Goal: Task Accomplishment & Management: Manage account settings

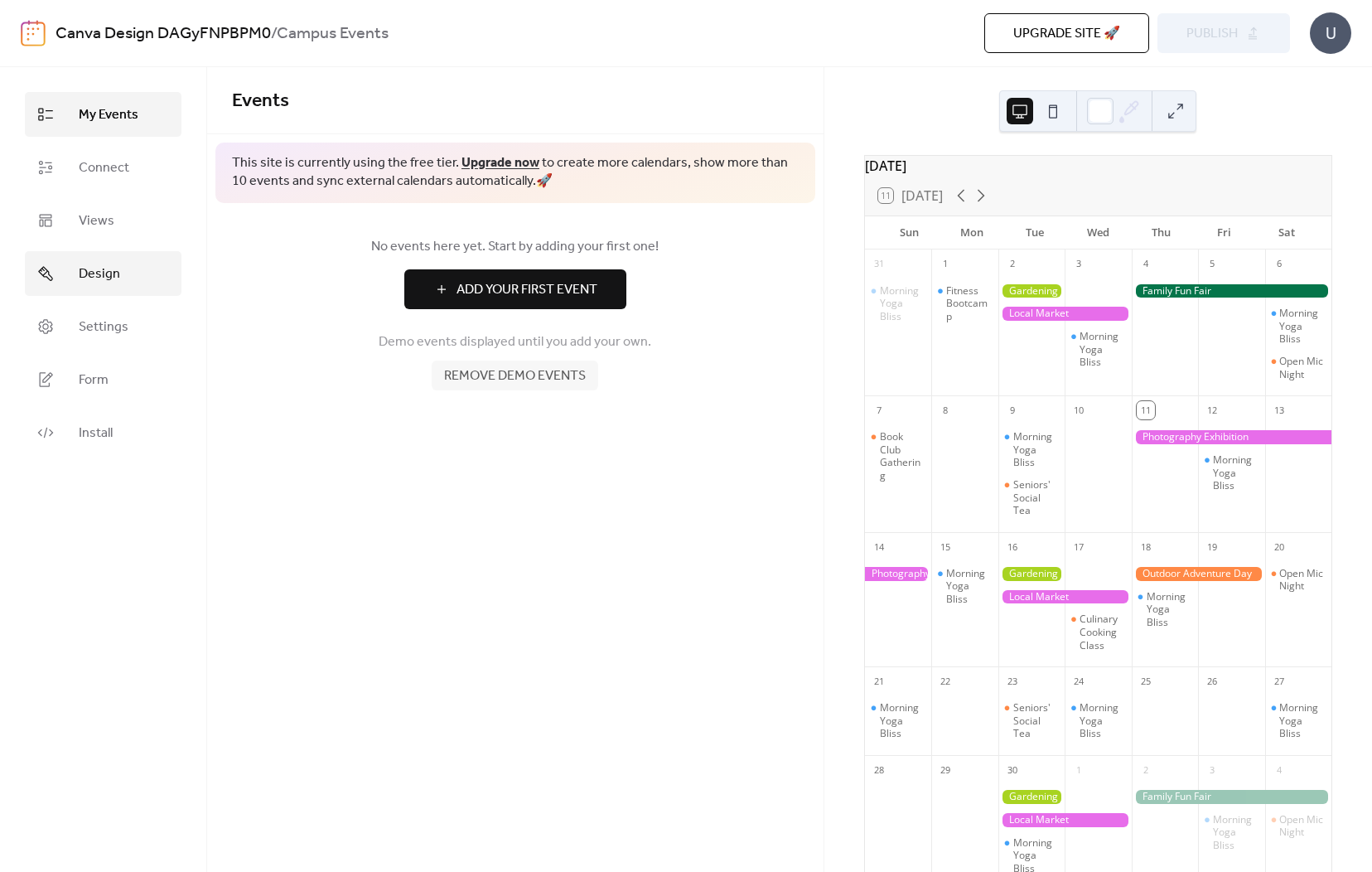
click at [117, 292] on link "Design" at bounding box center [102, 273] width 157 height 45
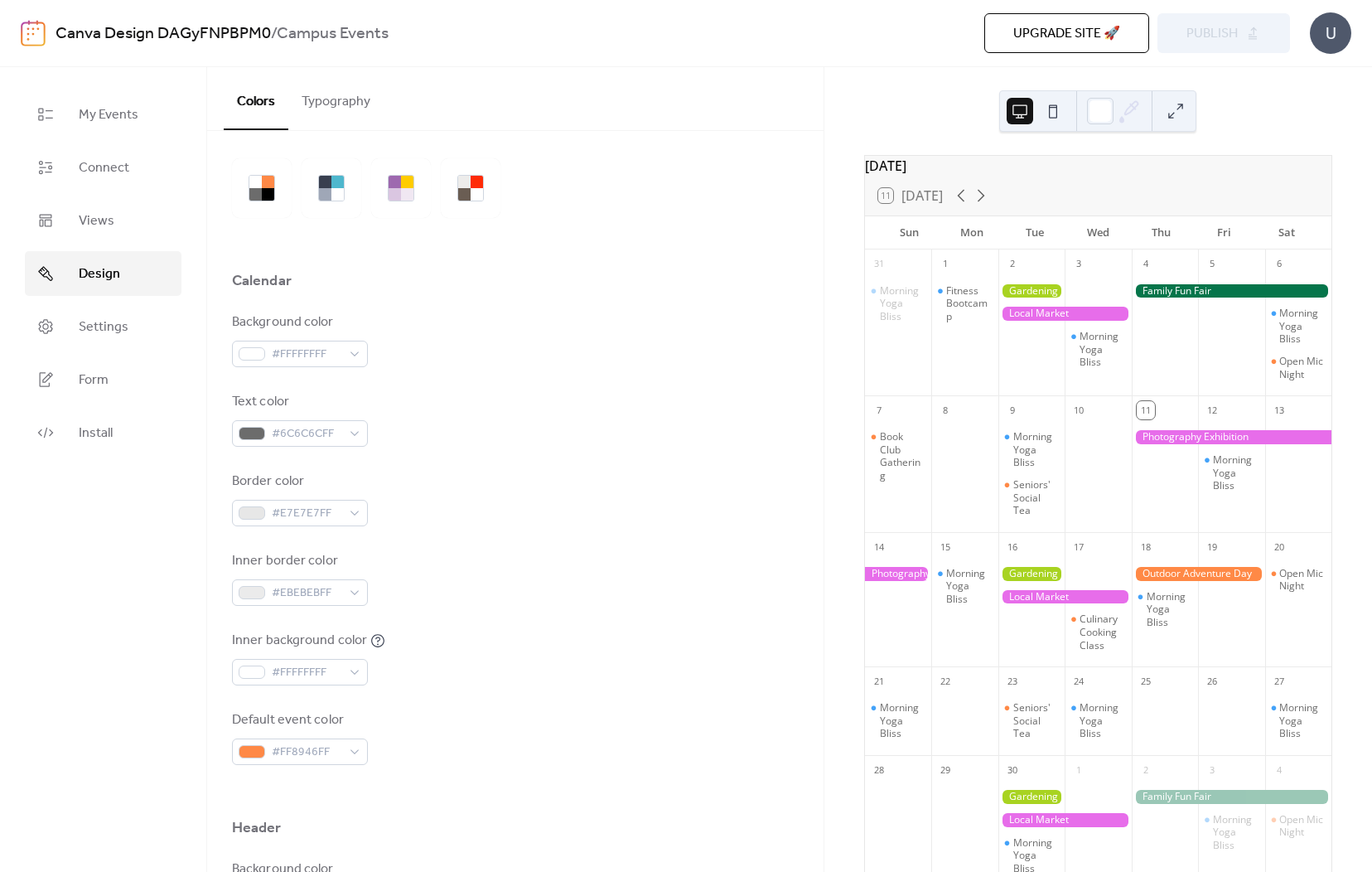
scroll to position [37, 0]
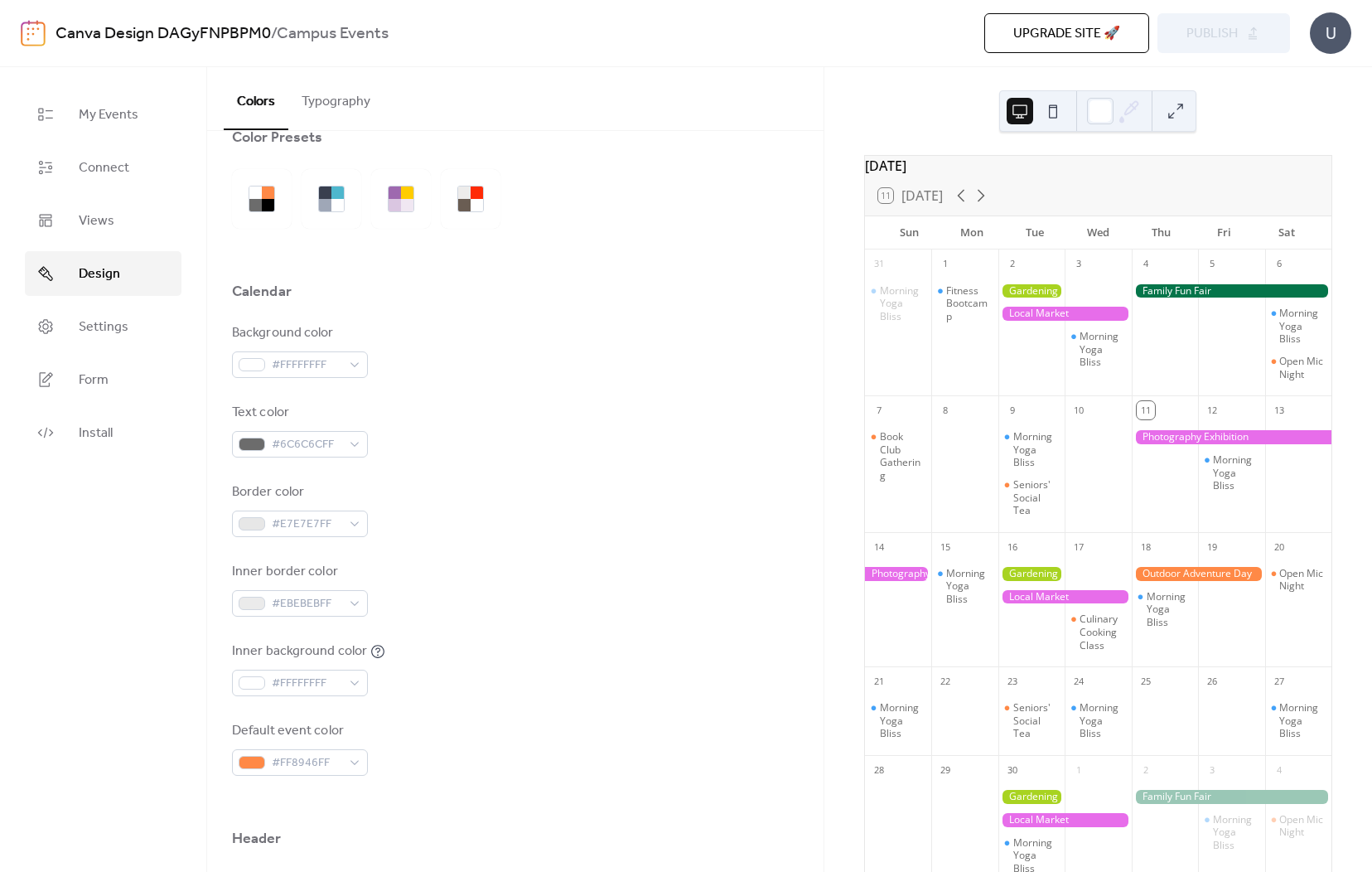
click at [434, 179] on div at bounding box center [371, 199] width 278 height 60
click at [409, 188] on div at bounding box center [407, 193] width 12 height 12
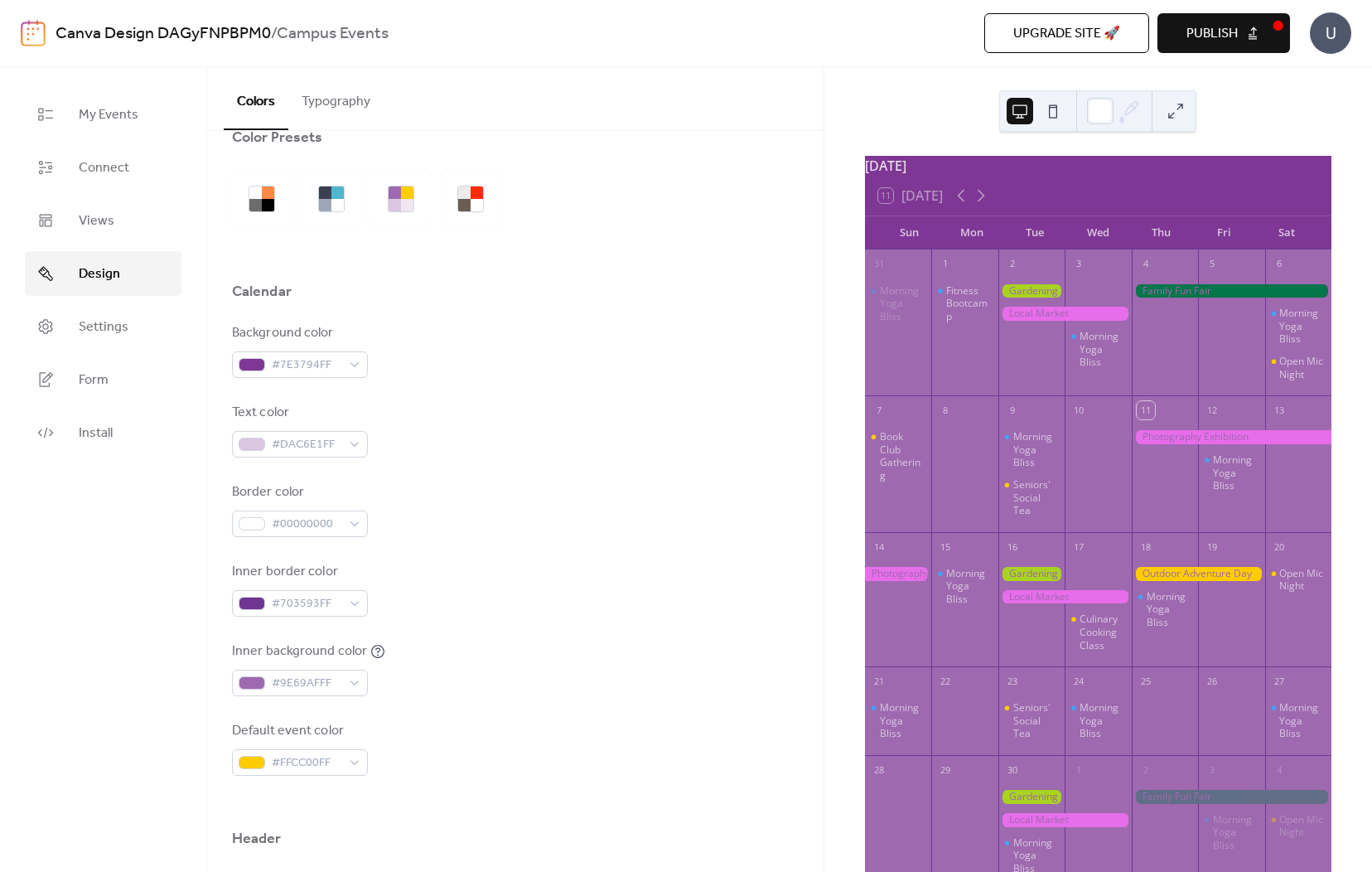
click at [1179, 41] on button "Publish" at bounding box center [1223, 32] width 132 height 39
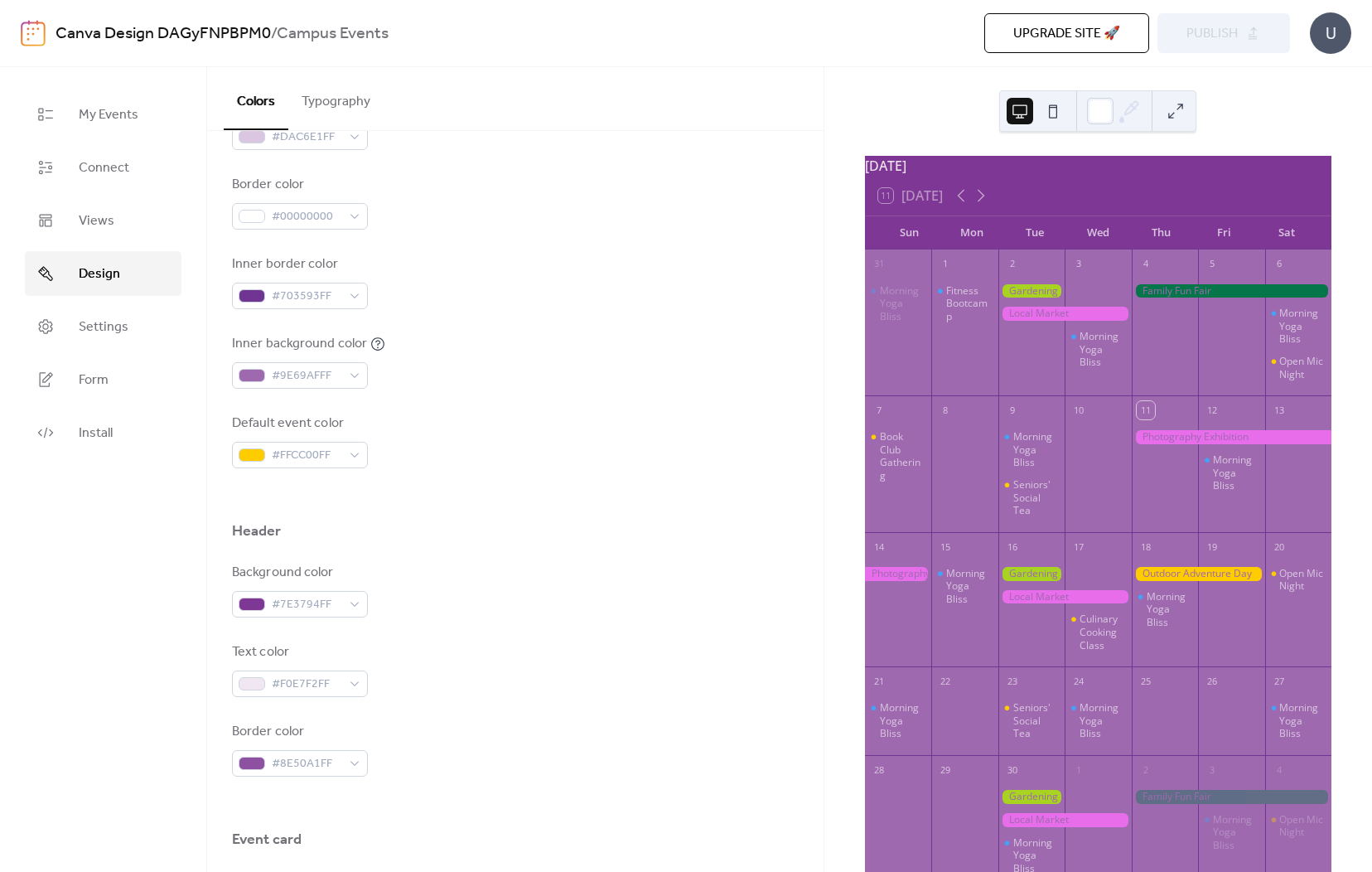
scroll to position [346, 0]
click at [135, 339] on link "Settings" at bounding box center [102, 326] width 157 height 45
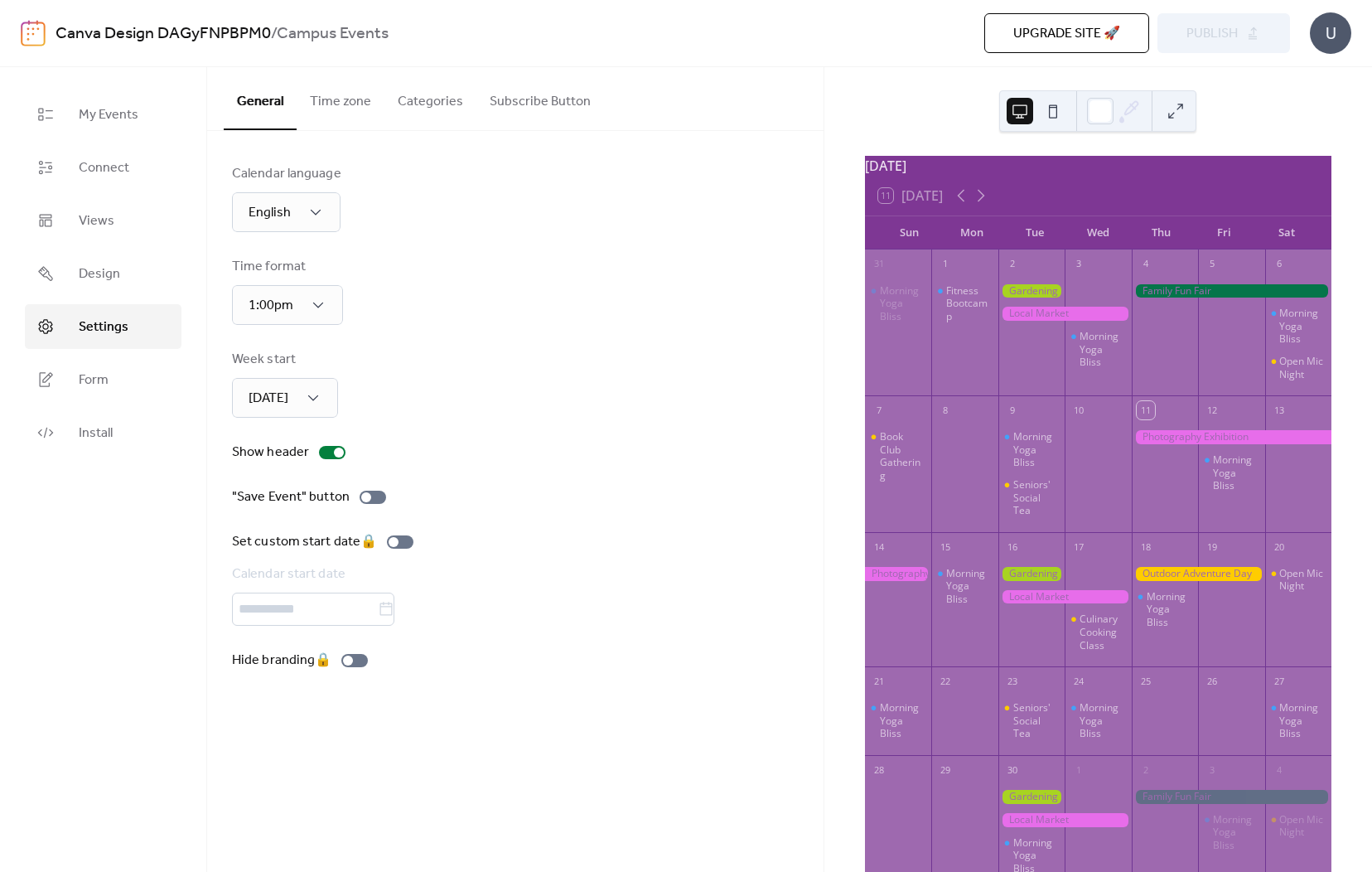
click at [461, 95] on button "Categories" at bounding box center [430, 98] width 92 height 61
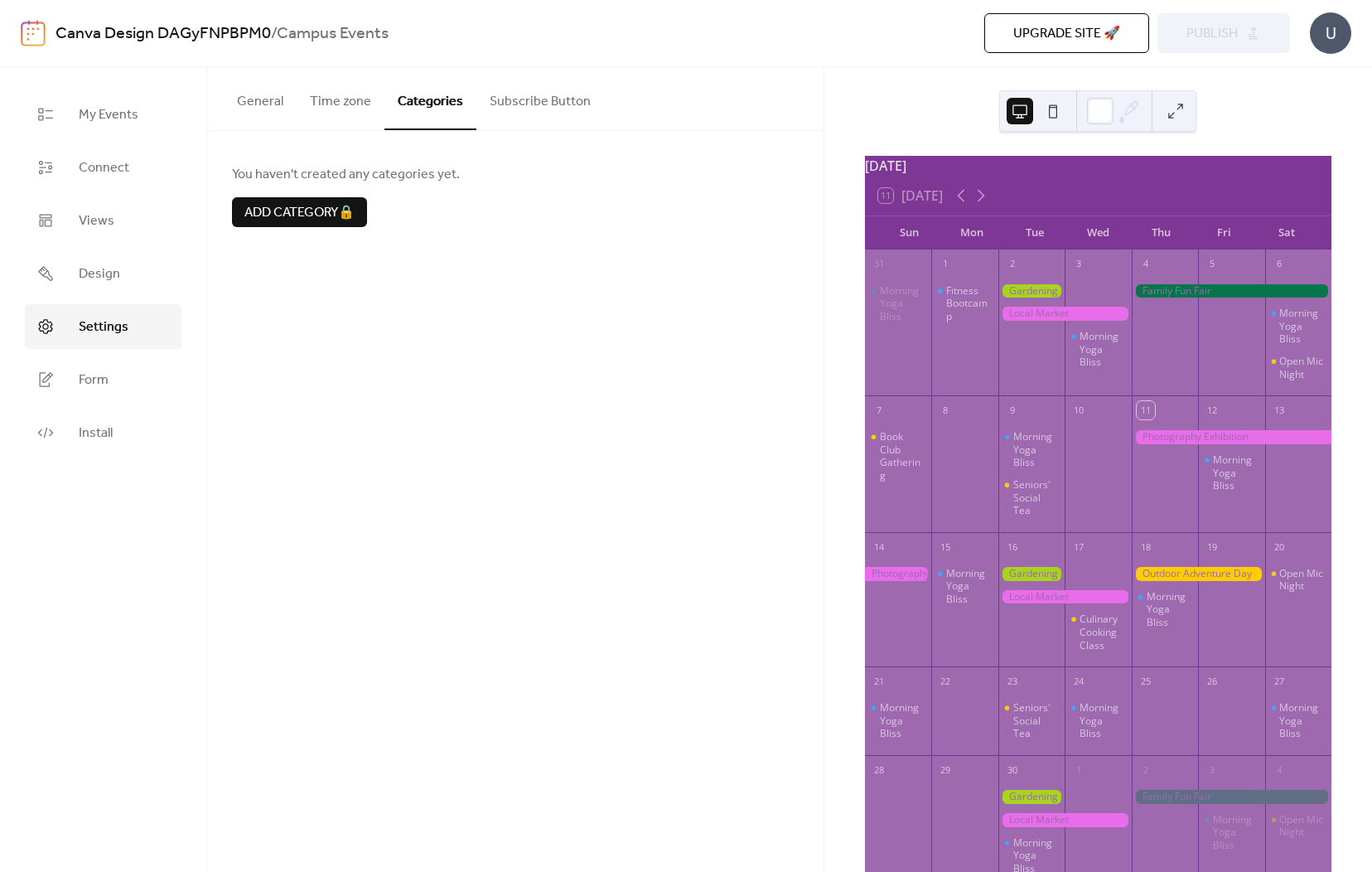
click at [532, 101] on button "Subscribe Button" at bounding box center [540, 98] width 128 height 61
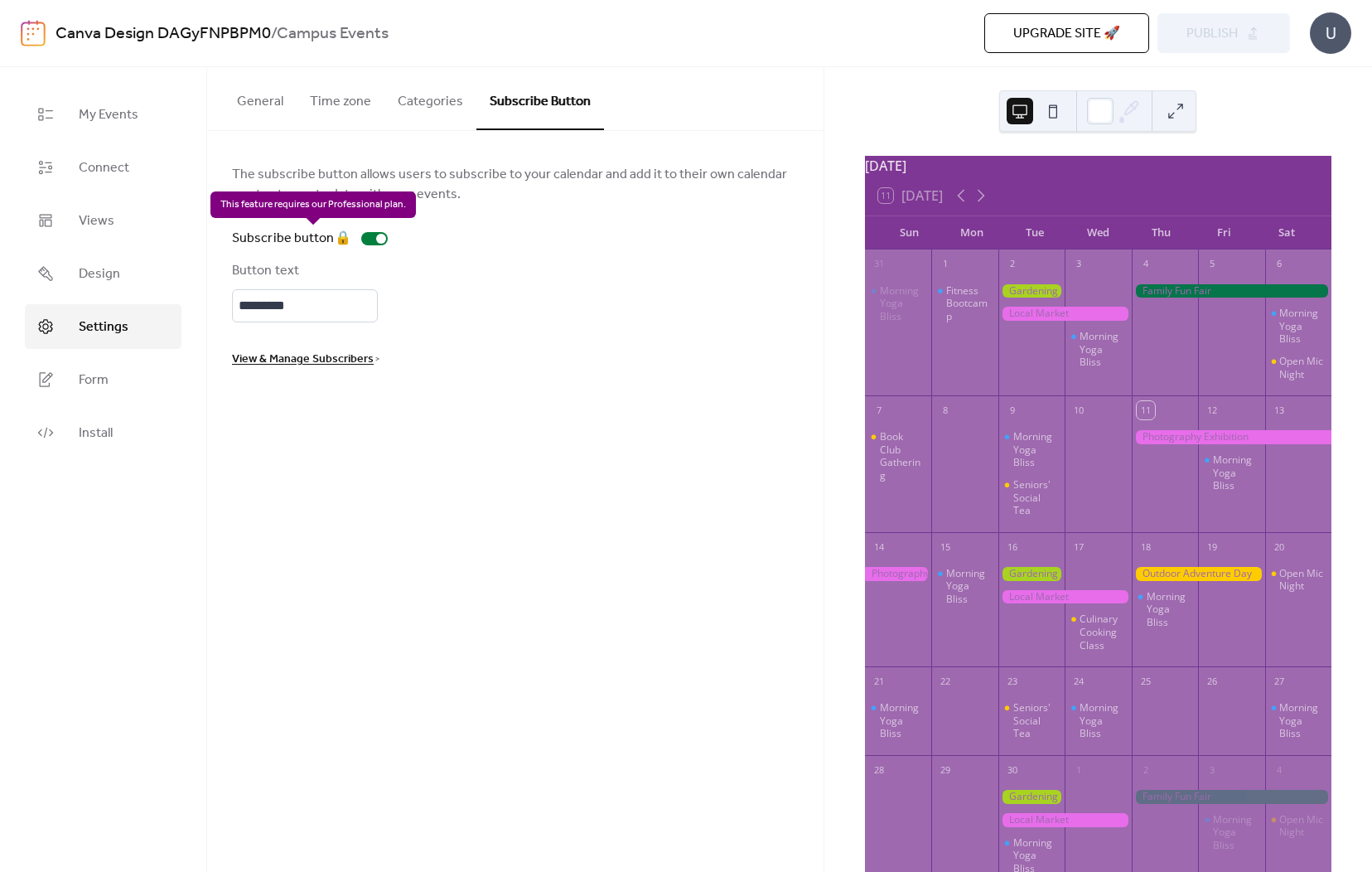
click at [371, 242] on div "Subscribe button 🔒" at bounding box center [313, 238] width 163 height 20
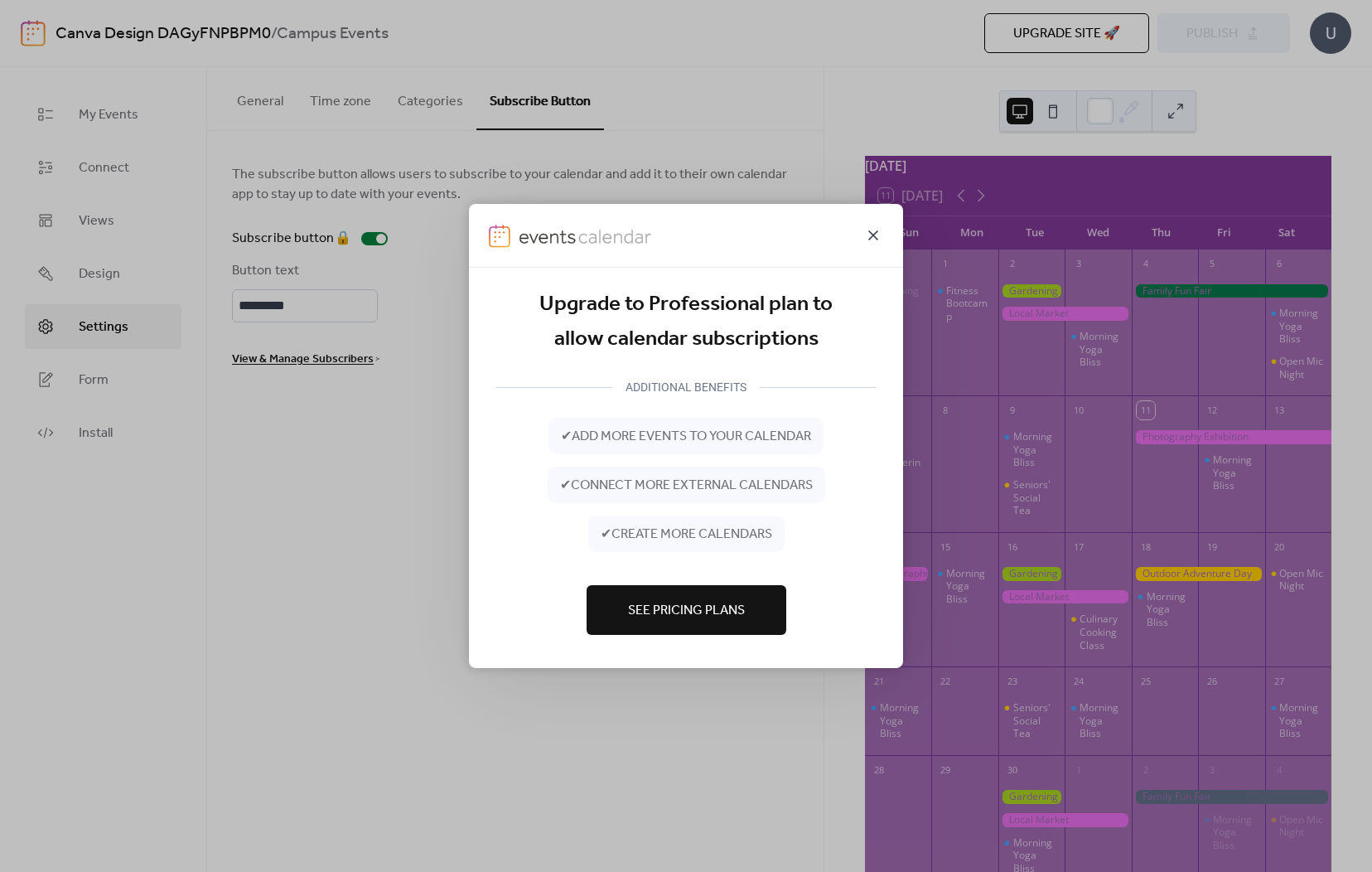
click at [879, 235] on icon at bounding box center [873, 235] width 20 height 20
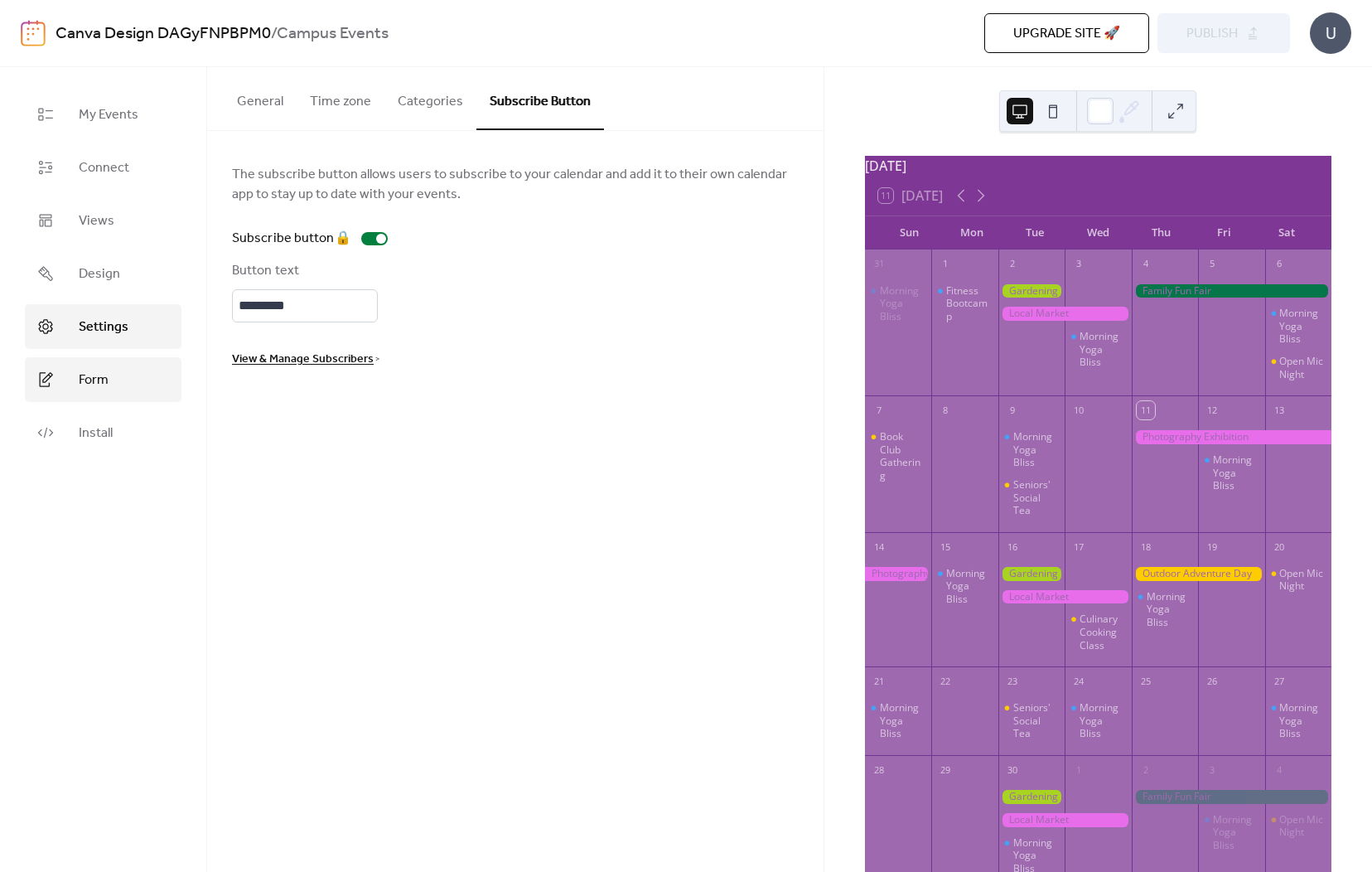
click at [135, 384] on link "Form" at bounding box center [102, 379] width 157 height 45
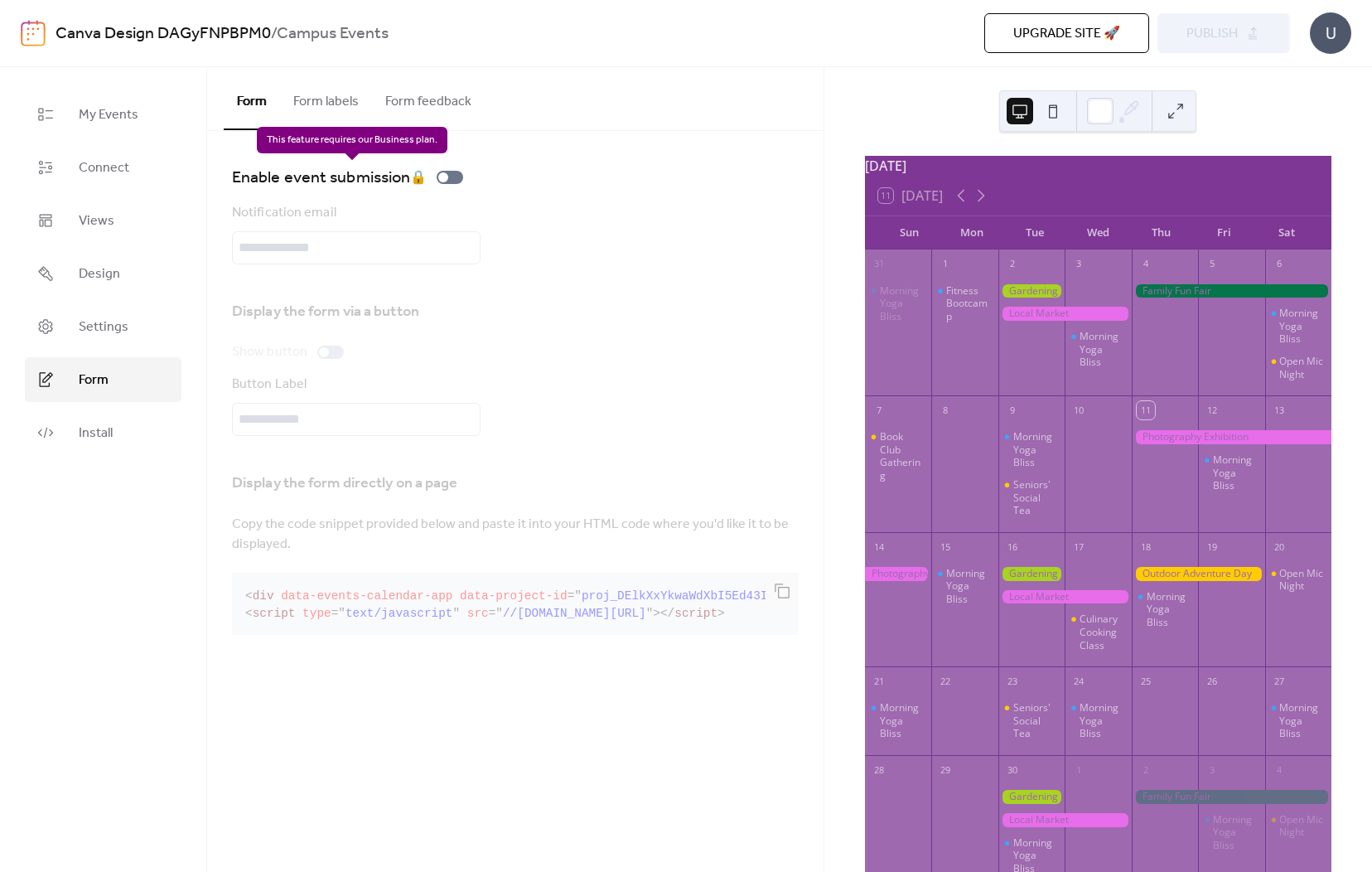
click at [454, 185] on div "Enable event submission 🔒" at bounding box center [351, 177] width 238 height 26
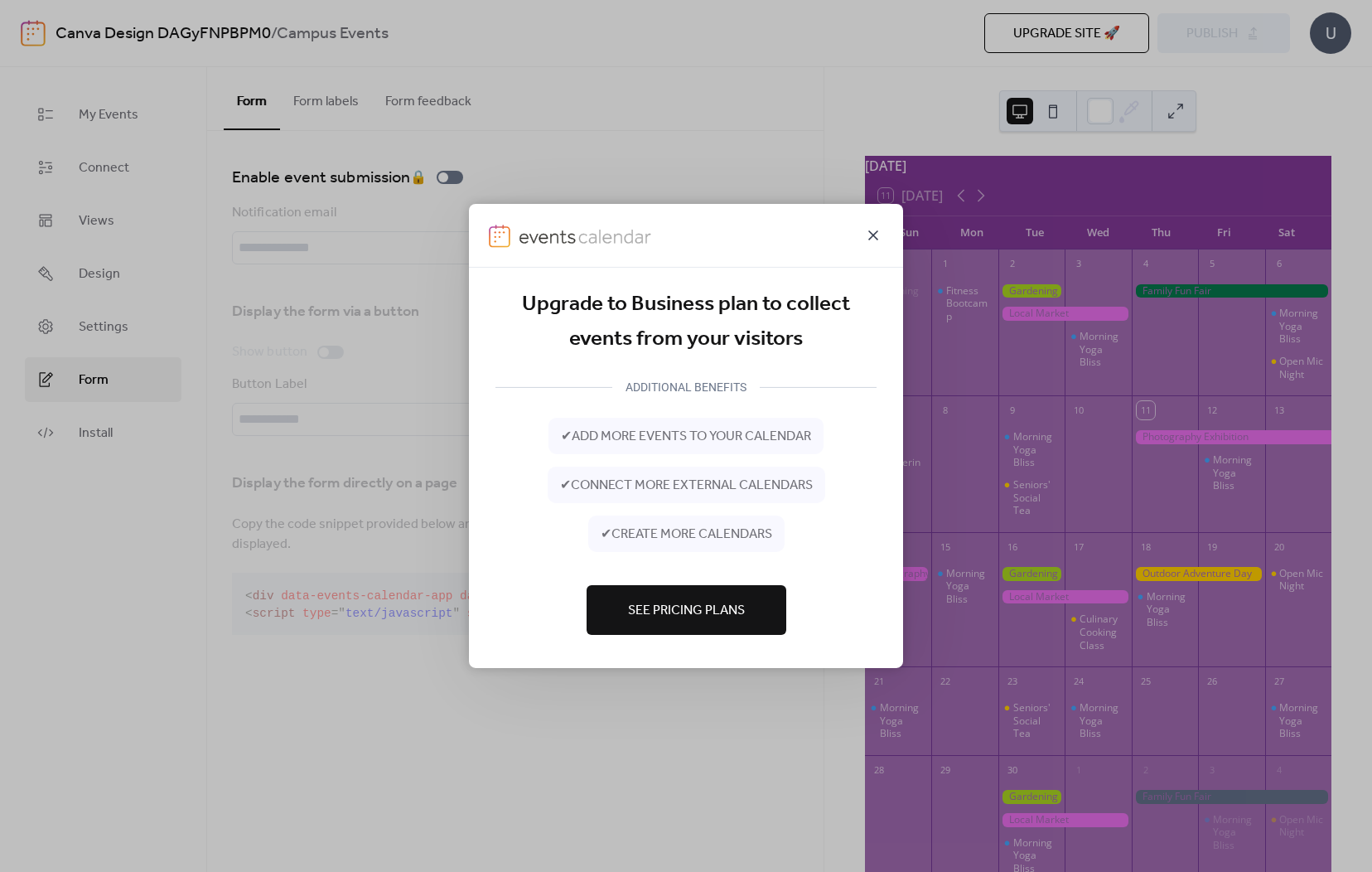
click at [876, 233] on icon at bounding box center [873, 235] width 10 height 10
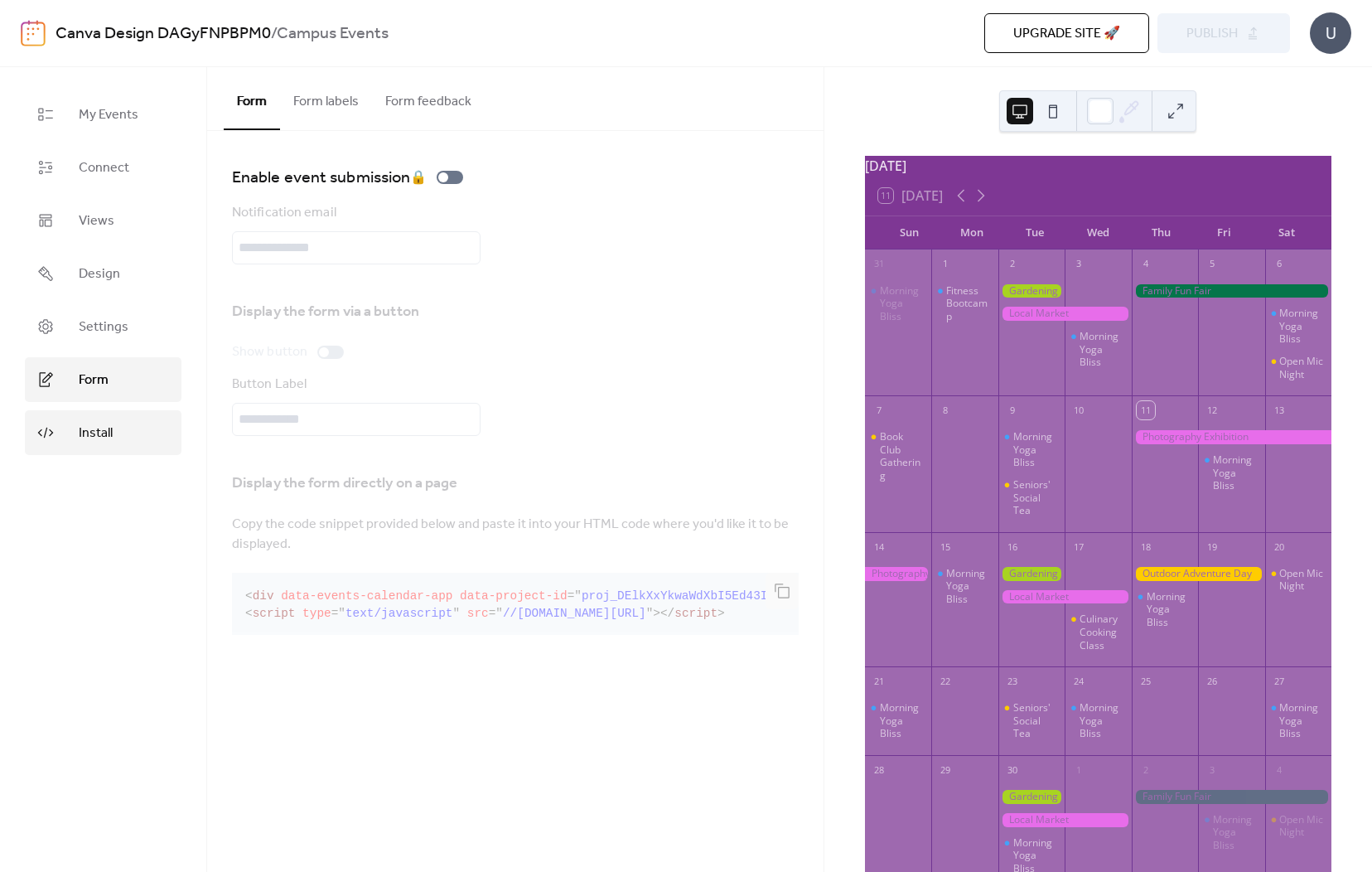
click at [152, 429] on link "Install" at bounding box center [102, 432] width 157 height 45
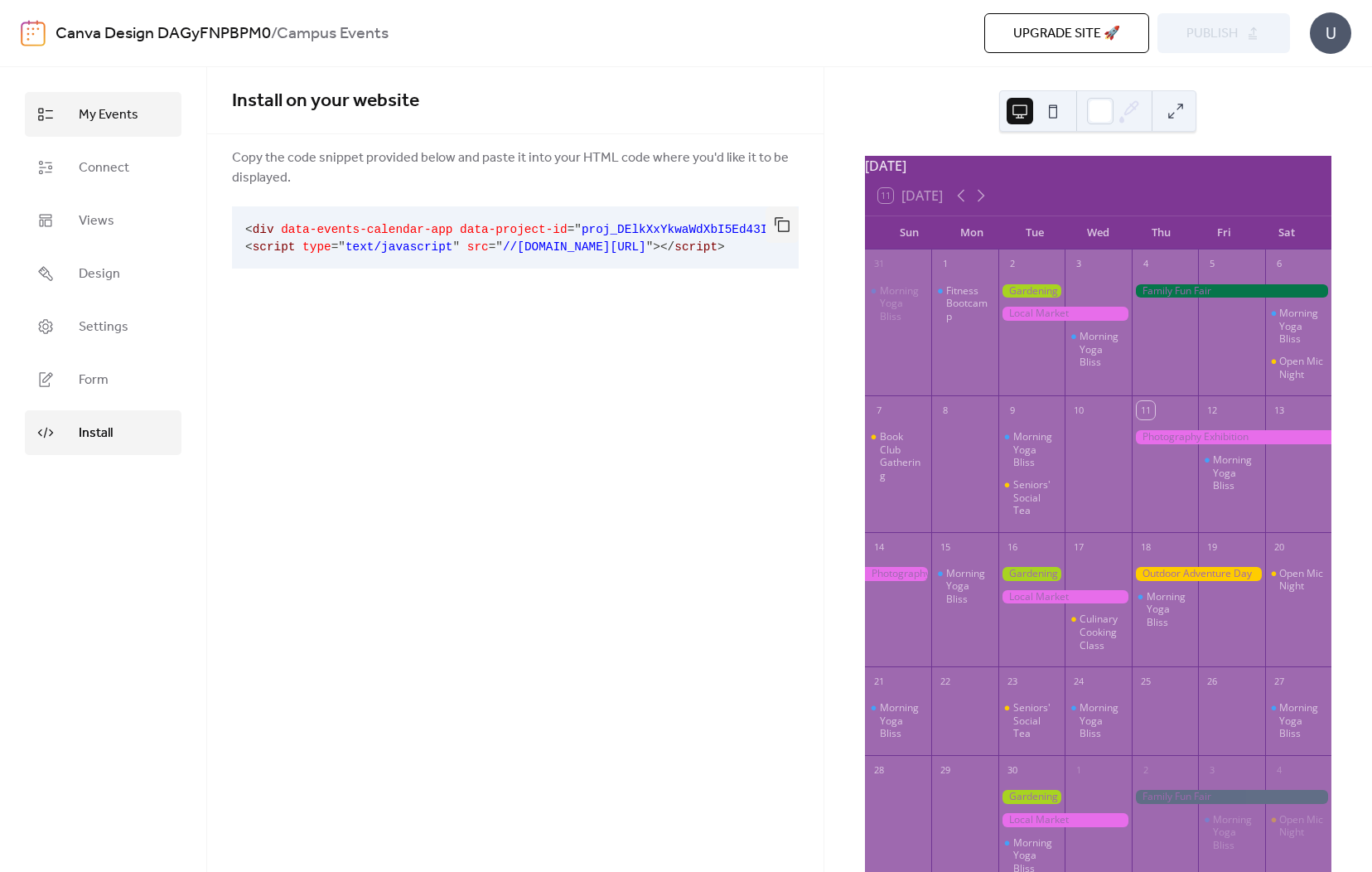
click at [125, 130] on link "My Events" at bounding box center [102, 114] width 157 height 45
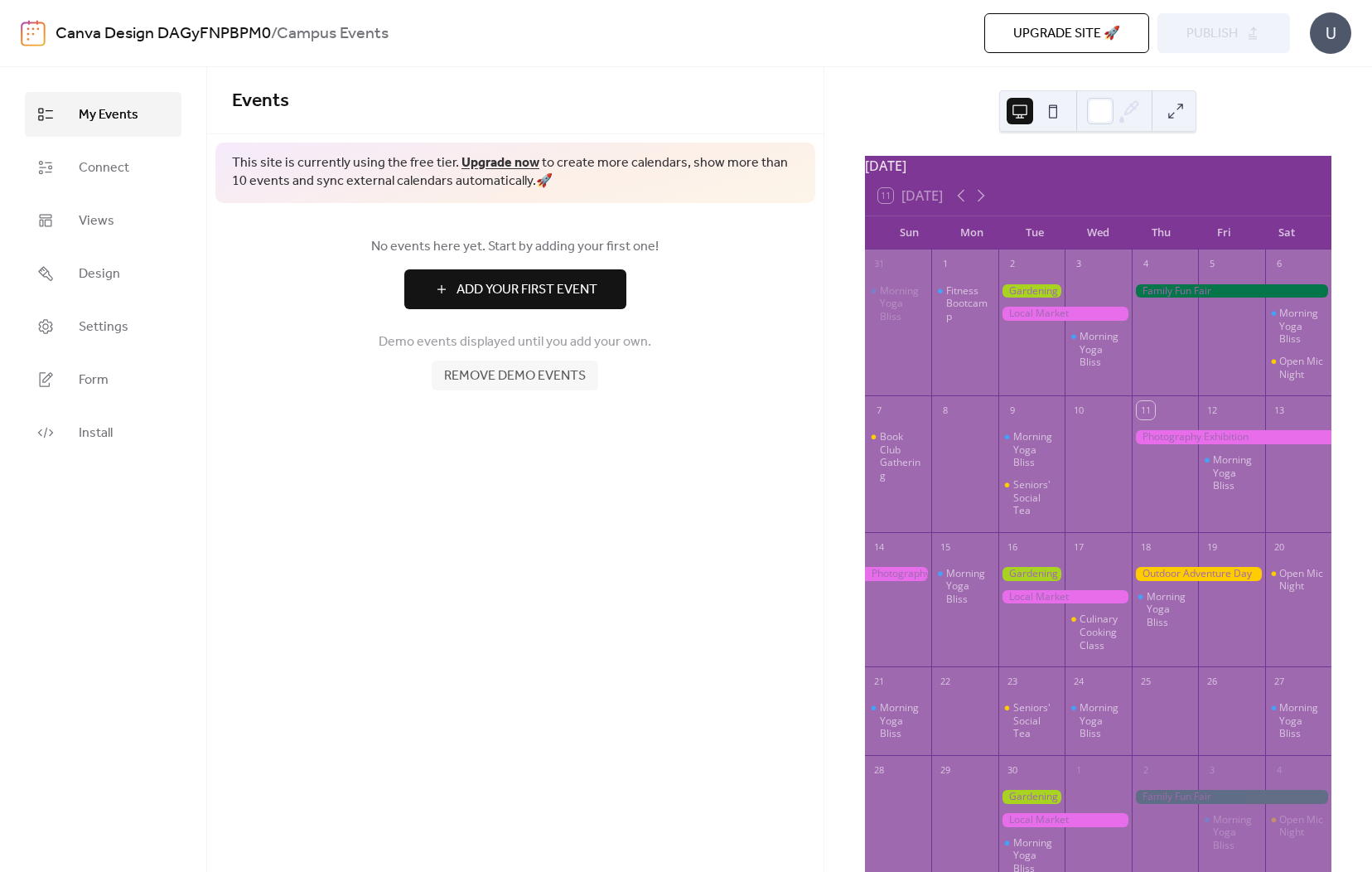
click at [589, 382] on button "Remove demo events" at bounding box center [515, 376] width 166 height 30
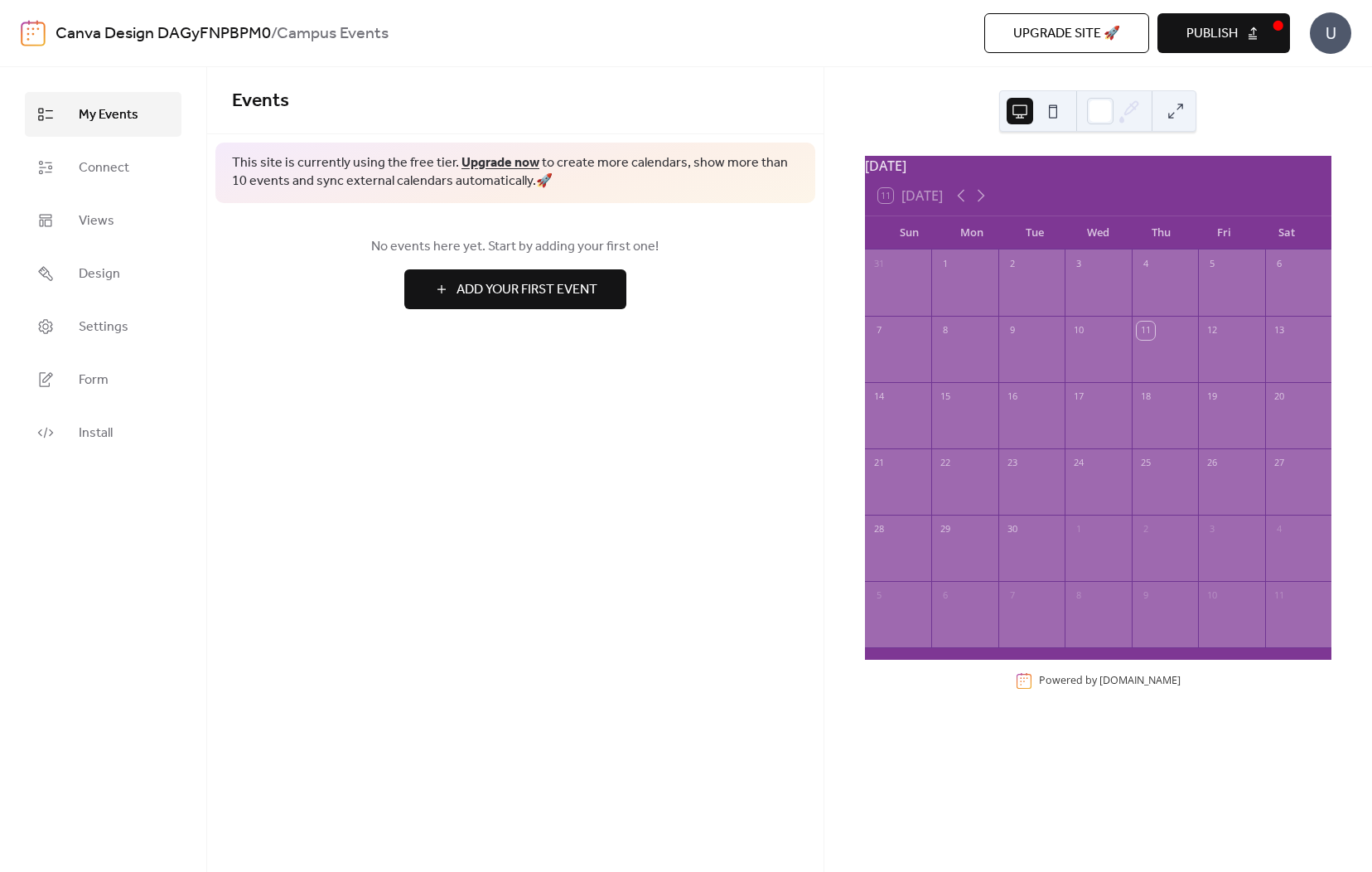
click at [1243, 22] on button "Publish" at bounding box center [1223, 32] width 132 height 39
click at [959, 261] on div "1" at bounding box center [965, 263] width 67 height 26
click at [108, 272] on span "Design" at bounding box center [99, 274] width 41 height 20
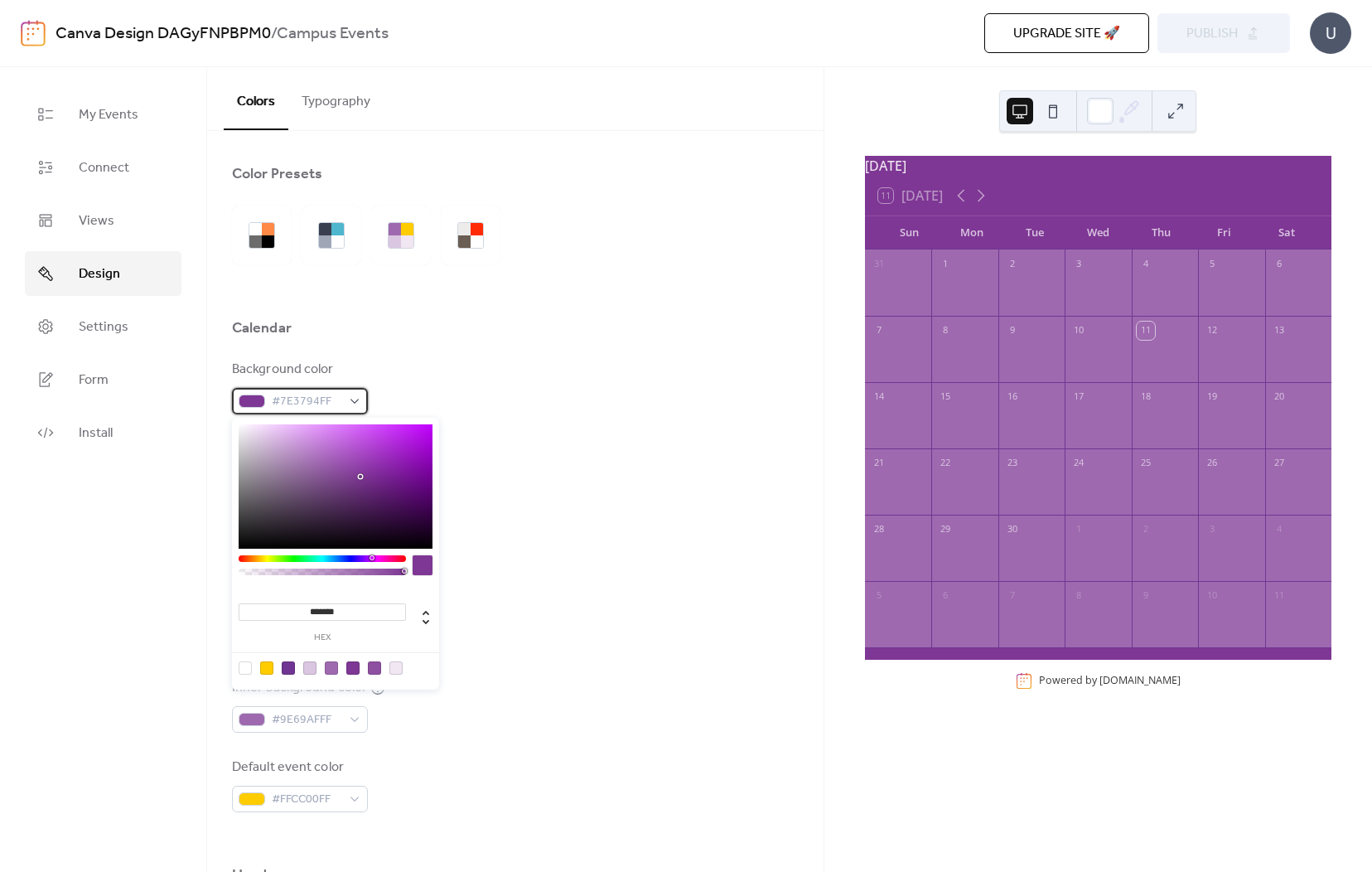
click at [295, 400] on span "#7E3794FF" at bounding box center [306, 402] width 70 height 20
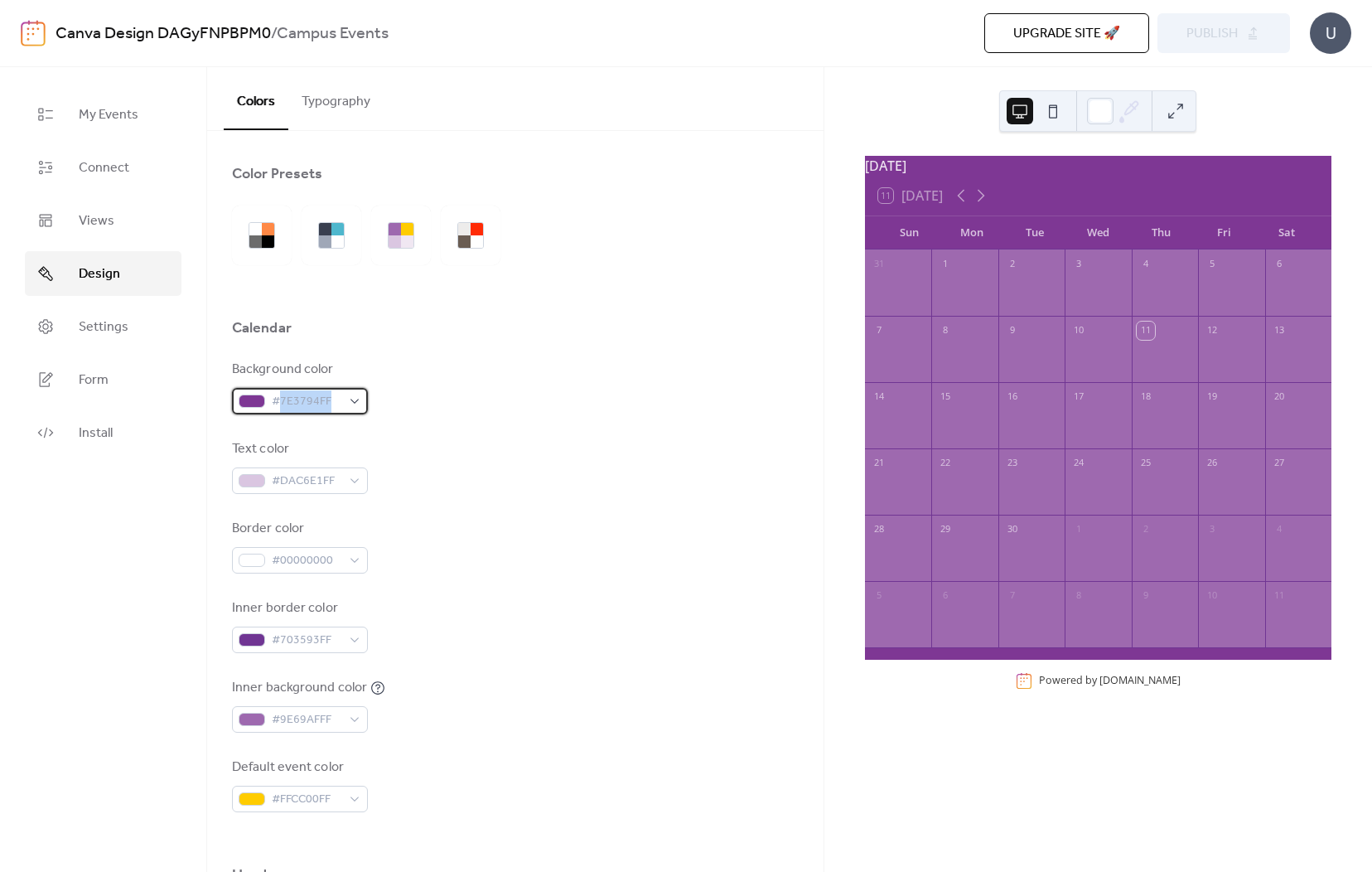
click at [295, 400] on span "#7E3794FF" at bounding box center [306, 402] width 70 height 20
click at [561, 613] on div "Inner border color #703593FF" at bounding box center [515, 625] width 566 height 54
click at [285, 406] on span "#7E3794FF" at bounding box center [306, 402] width 70 height 20
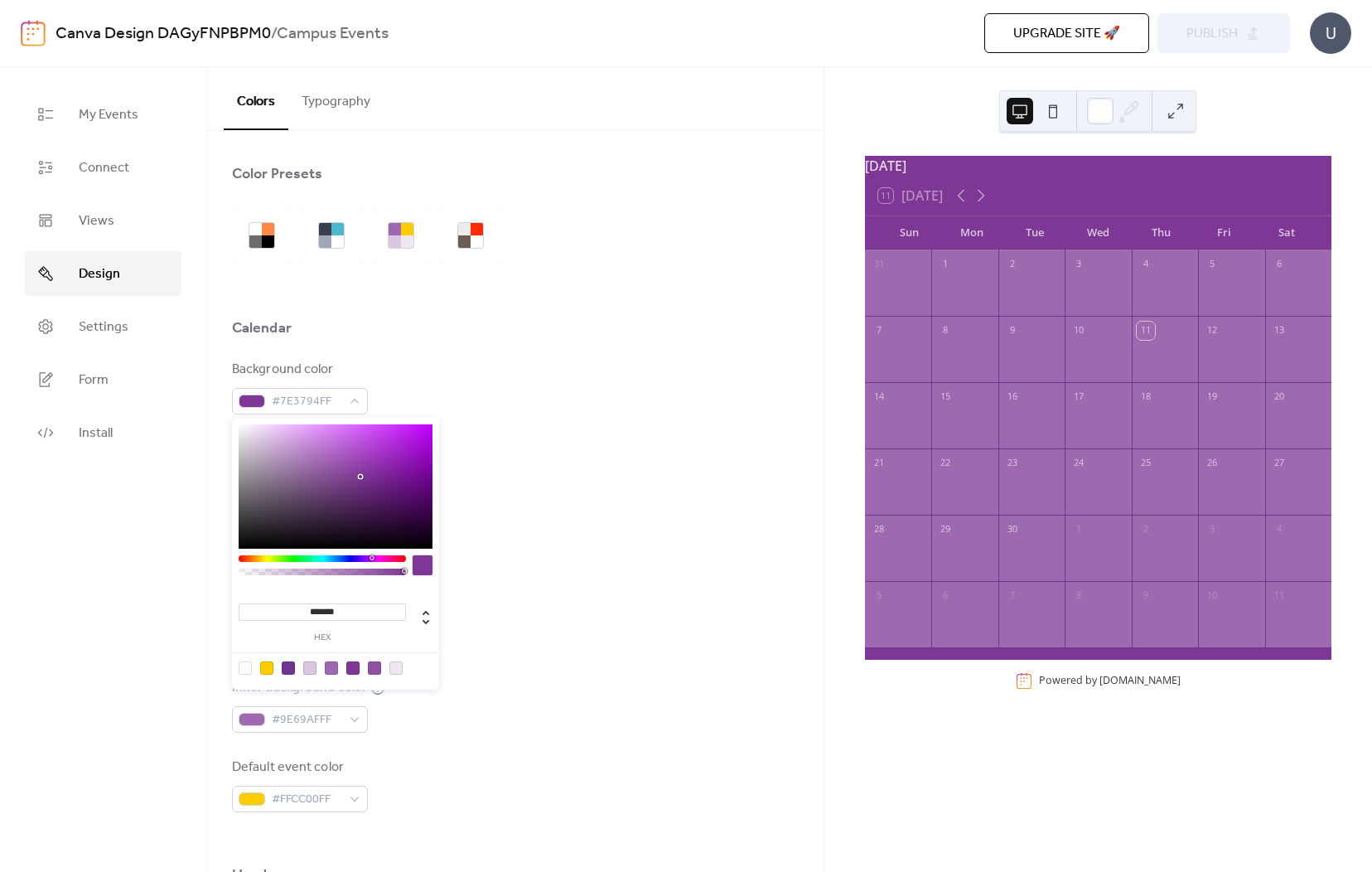
click at [330, 599] on div "******* hex" at bounding box center [322, 619] width 167 height 45
click at [327, 615] on input "*******" at bounding box center [322, 612] width 167 height 18
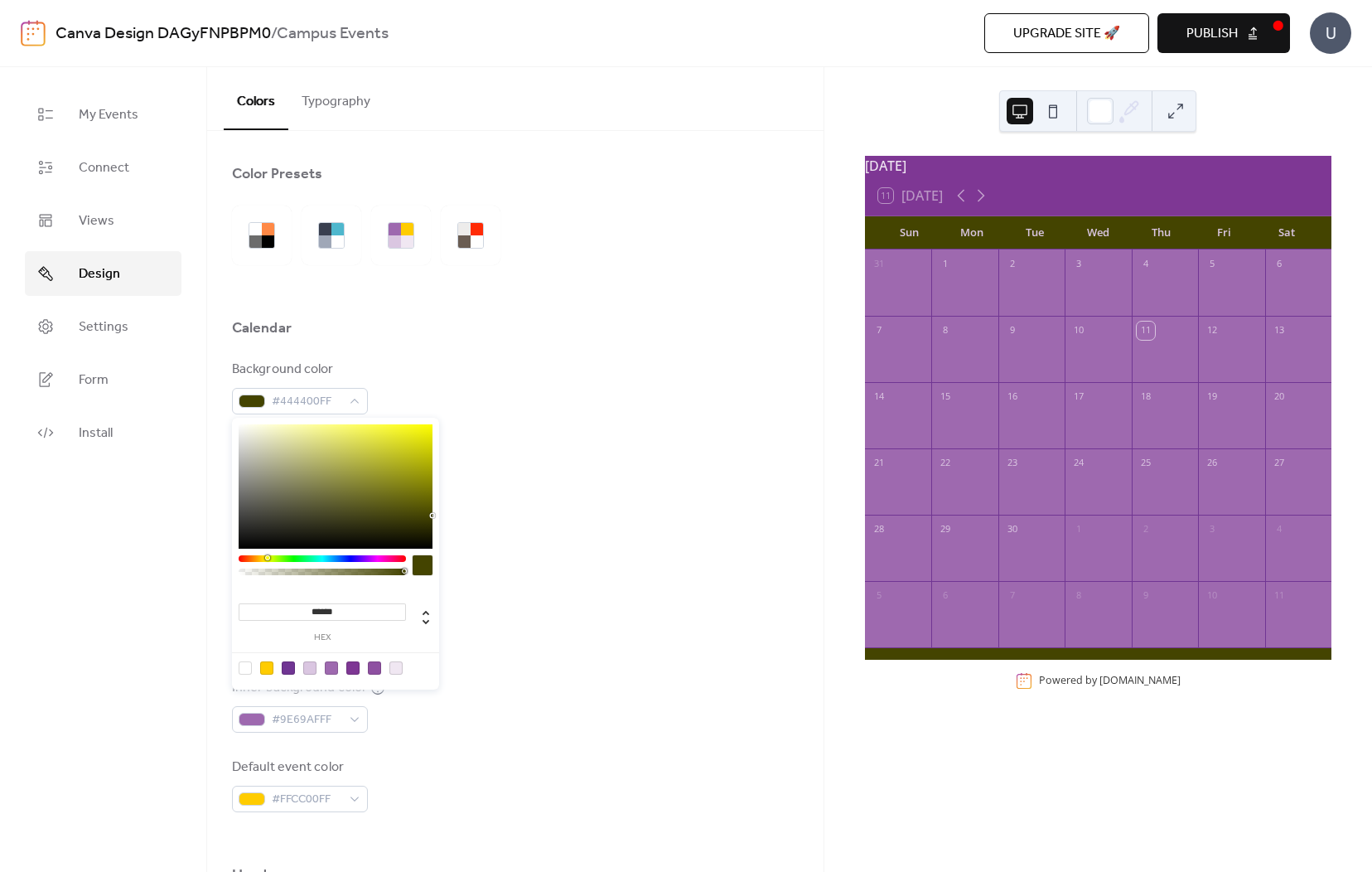
type input "*******"
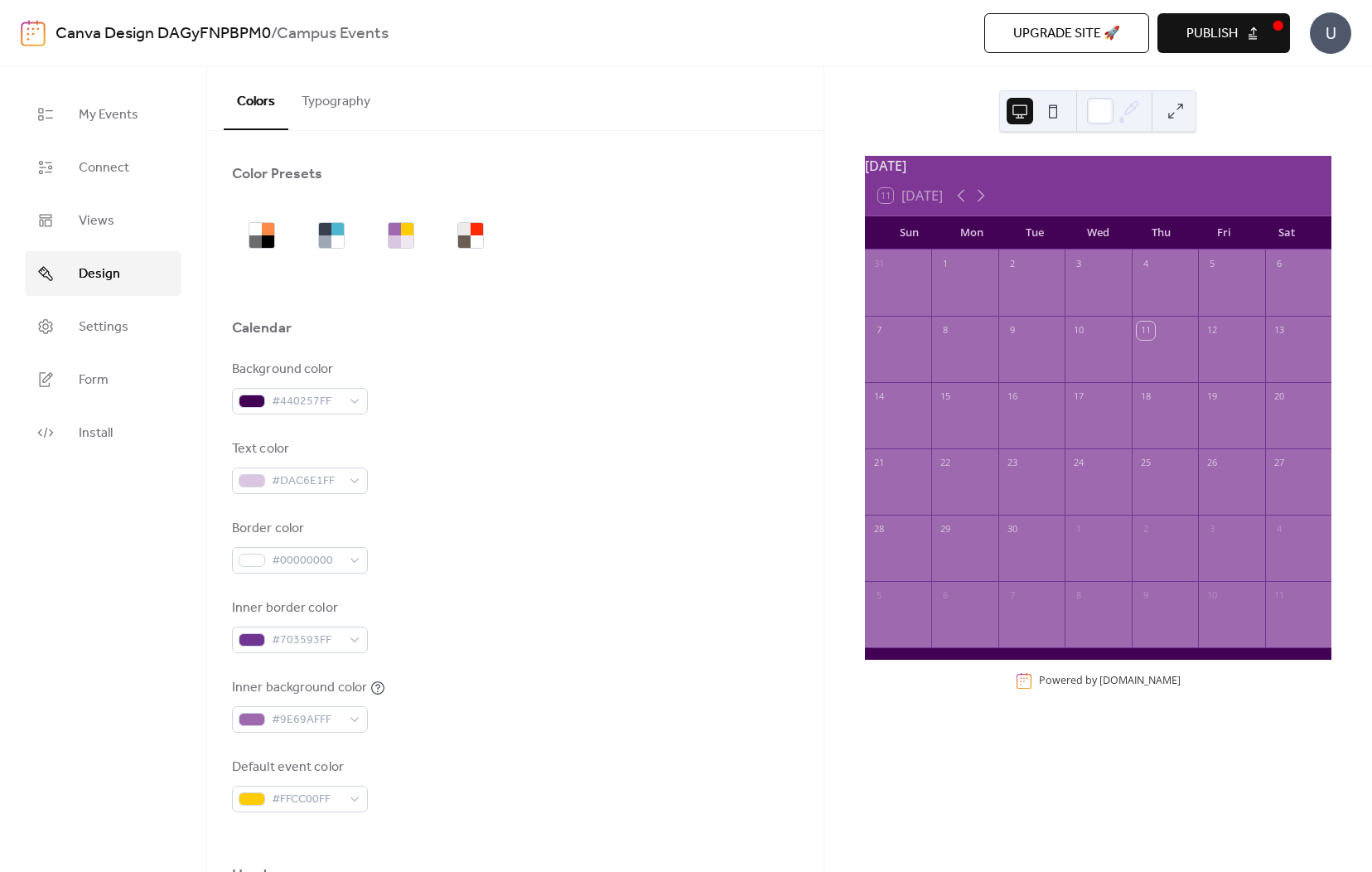
click at [556, 604] on div "Inner border color #703593FF" at bounding box center [515, 625] width 566 height 54
click at [1197, 41] on span "Publish" at bounding box center [1212, 33] width 52 height 20
click at [353, 95] on button "Typography" at bounding box center [335, 98] width 95 height 61
